Goal: Register for event/course

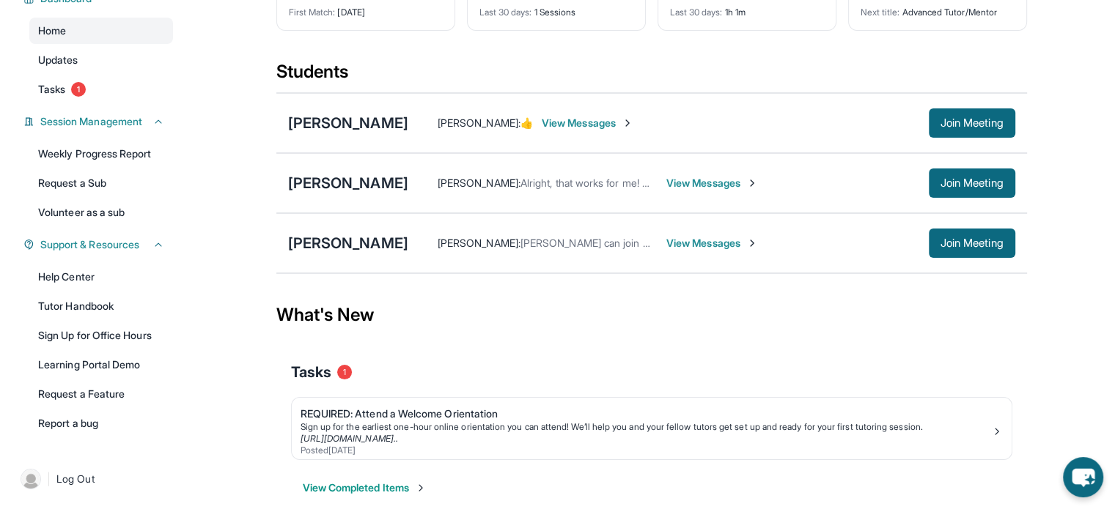
scroll to position [81, 0]
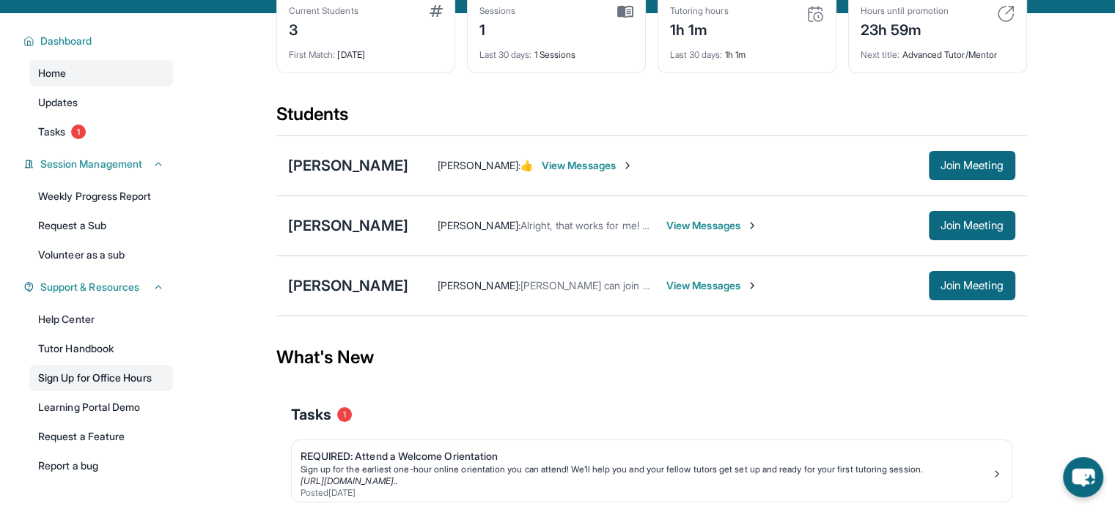
click at [129, 378] on link "Sign Up for Office Hours" at bounding box center [101, 378] width 144 height 26
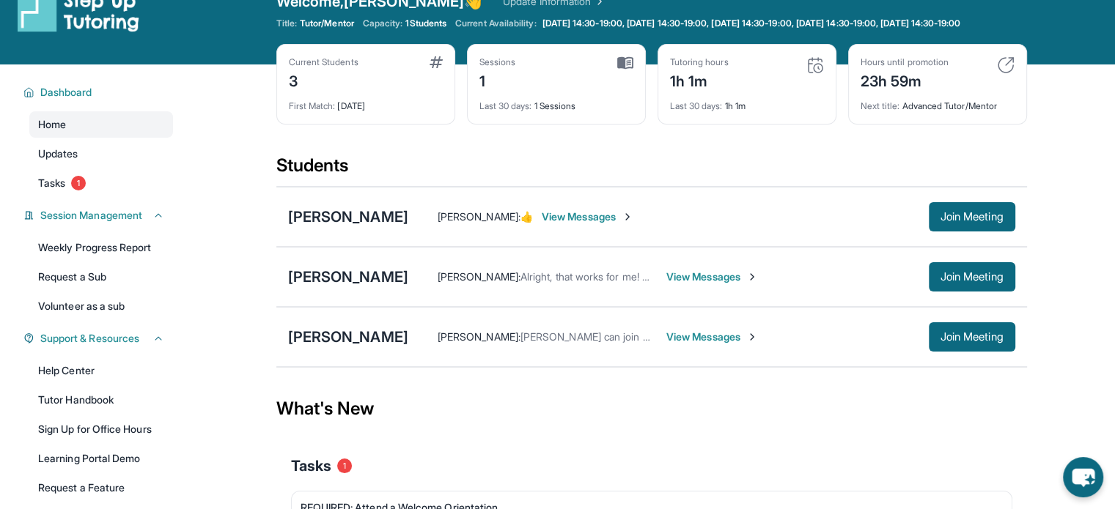
scroll to position [0, 0]
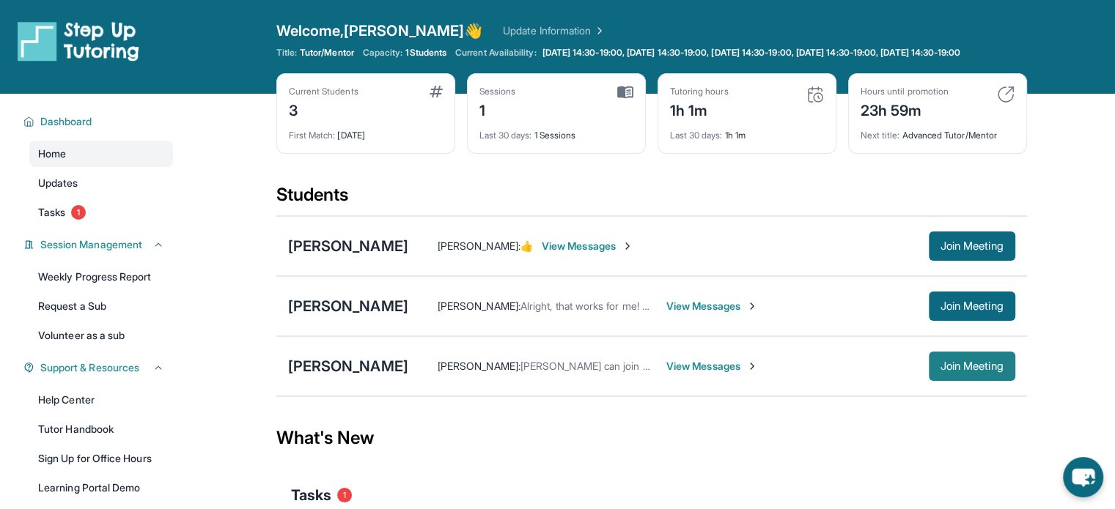
click at [946, 381] on button "Join Meeting" at bounding box center [972, 366] width 86 height 29
